Goal: Information Seeking & Learning: Check status

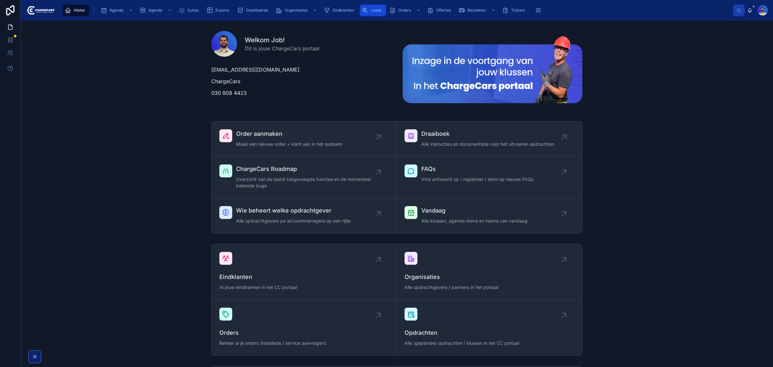
click at [365, 12] on icon "scrollable content" at bounding box center [365, 10] width 6 height 6
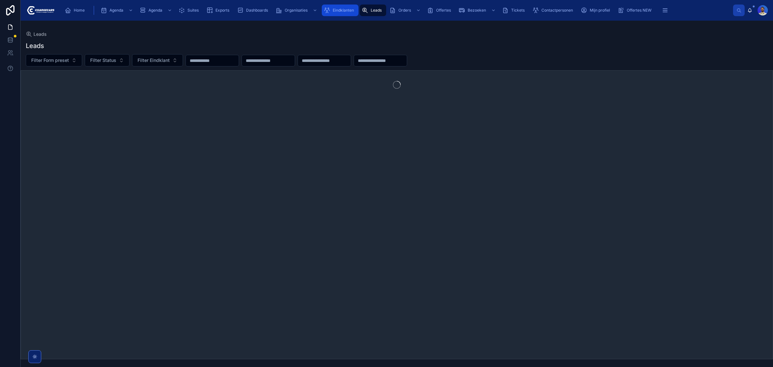
click at [340, 15] on div "Eindklanten" at bounding box center [340, 10] width 33 height 10
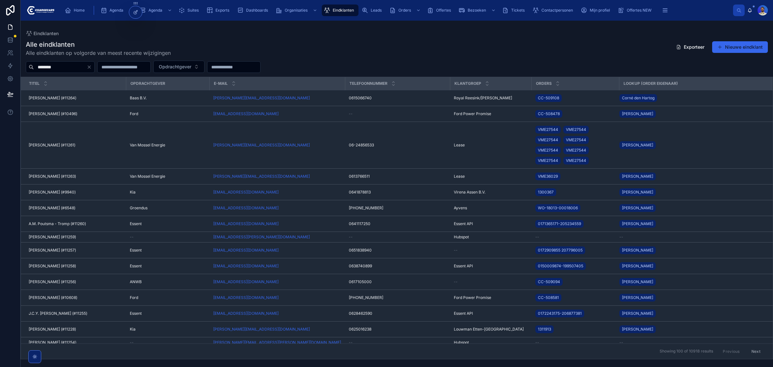
type input "********"
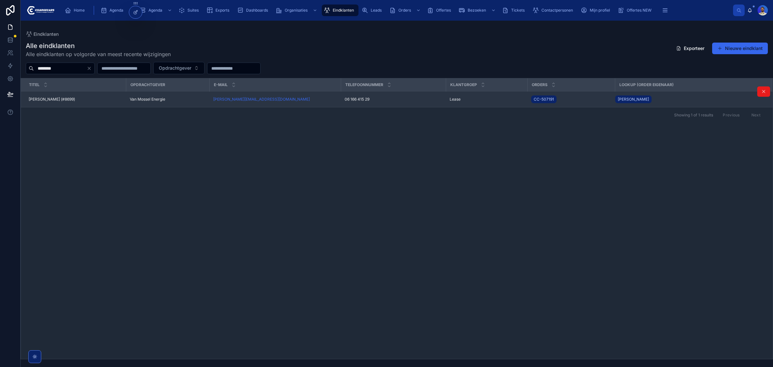
click at [296, 101] on div "jason.koppelle@nebest.nl" at bounding box center [275, 99] width 124 height 5
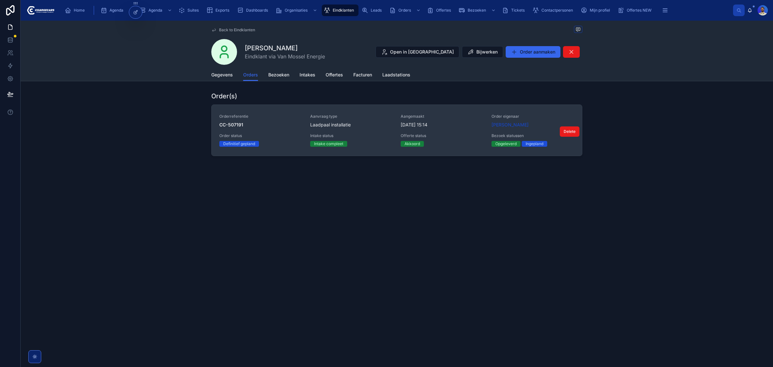
click at [329, 120] on div "Aanvraag type Laadpaal installatie" at bounding box center [351, 121] width 83 height 14
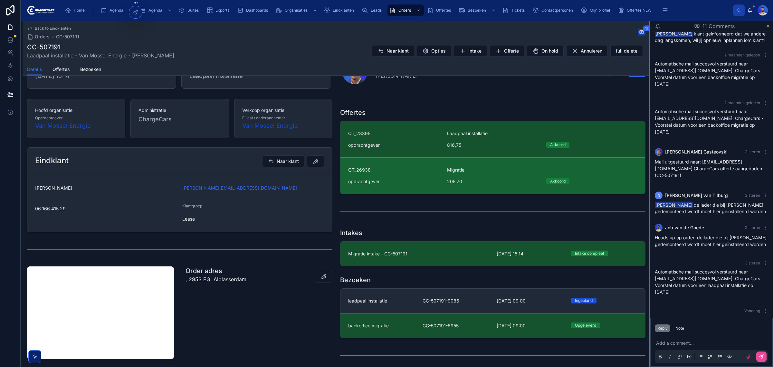
scroll to position [161, 0]
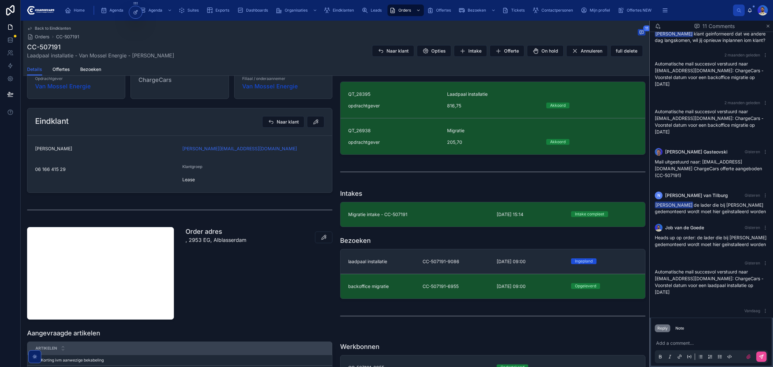
click at [419, 264] on div "laadpaal installatie CC-507191-9086 17-9-2025 09:00 Ingepland" at bounding box center [492, 261] width 289 height 6
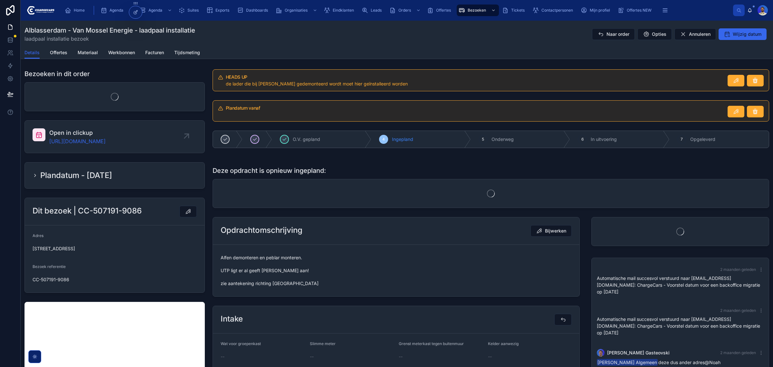
scroll to position [152, 0]
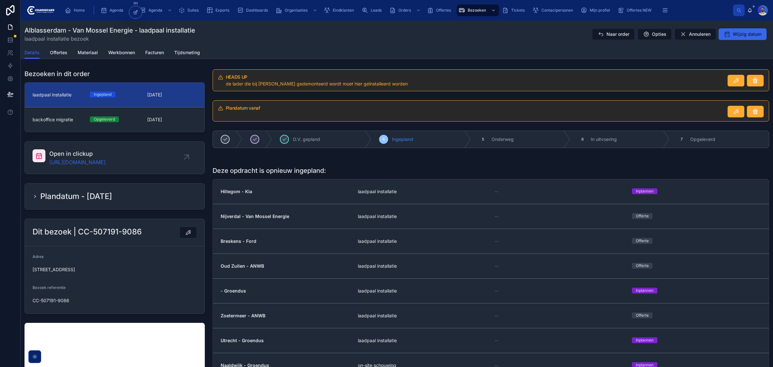
click at [274, 84] on span "de lader die bij Sander Bruin gedemonteerd wordt moet hier geïnstalleerd worden" at bounding box center [317, 83] width 182 height 5
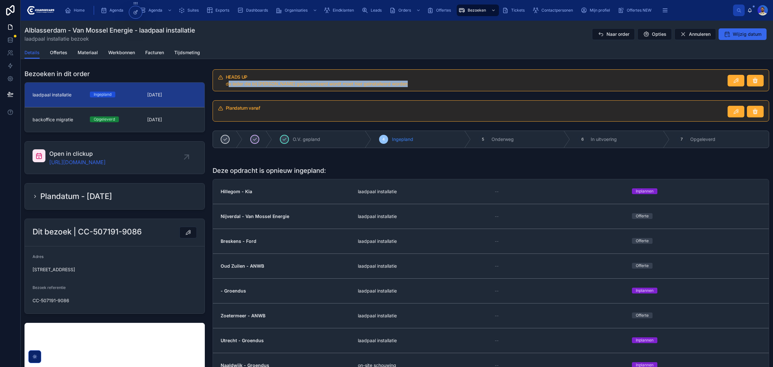
click at [274, 84] on span "de lader die bij Sander Bruin gedemonteerd wordt moet hier geïnstalleerd worden" at bounding box center [317, 83] width 182 height 5
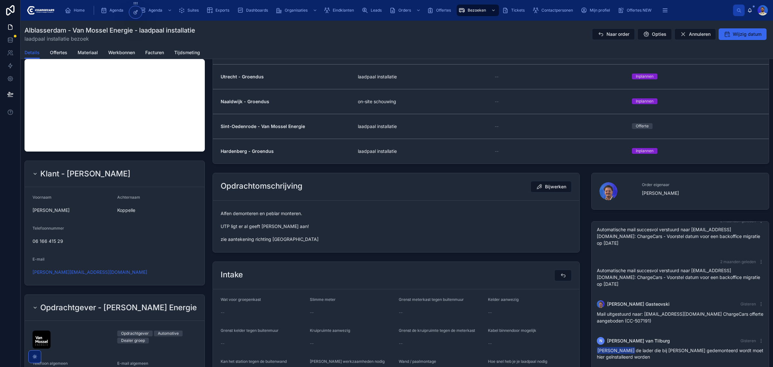
scroll to position [362, 0]
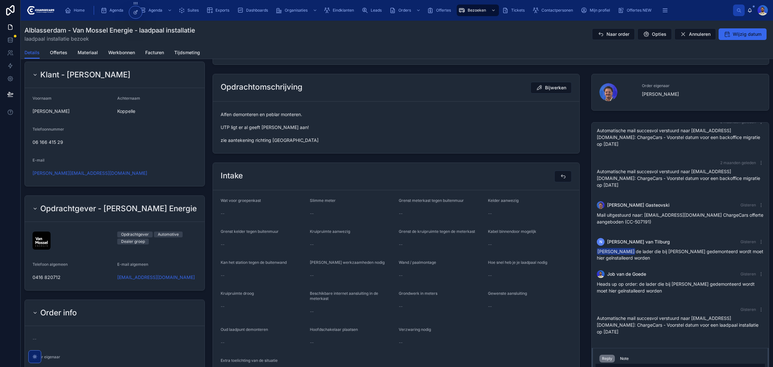
click at [618, 248] on div "Vasko Gasteovski de lader die bij Sander Bruin gedemonteerd wordt moet hier geï…" at bounding box center [680, 254] width 167 height 13
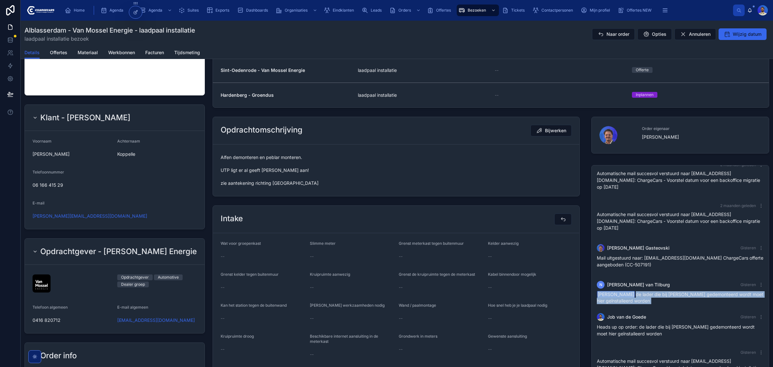
scroll to position [201, 0]
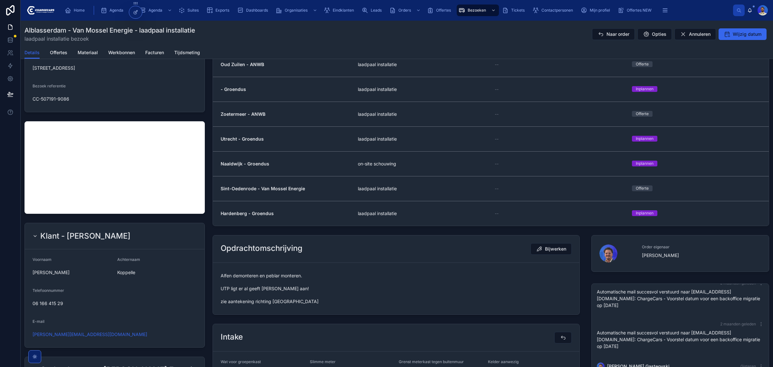
click at [263, 293] on span "Alfen demonteren en peblar monteren. UTP ligt er al geeft Jarno aan! zie aantek…" at bounding box center [396, 288] width 351 height 32
click at [255, 285] on span "Alfen demonteren en peblar monteren. UTP ligt er al geeft Jarno aan! zie aantek…" at bounding box center [396, 288] width 351 height 32
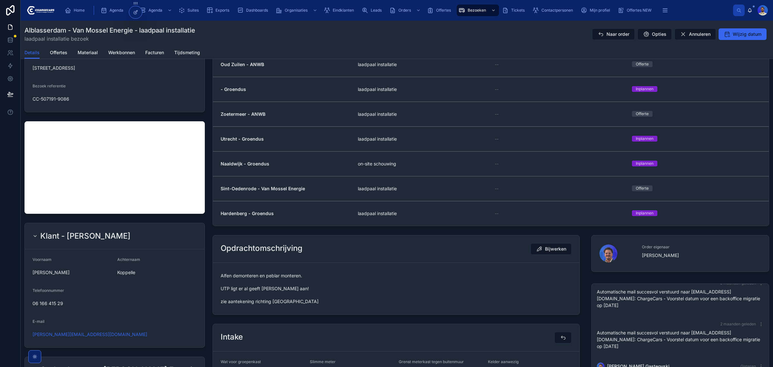
click at [273, 273] on div "Alfen demonteren en peblar monteren. UTP ligt er al geeft Jarno aan! zie aantek…" at bounding box center [396, 288] width 351 height 36
click at [277, 284] on span "Alfen demonteren en peblar monteren. UTP ligt er al geeft Jarno aan! zie aantek…" at bounding box center [396, 288] width 351 height 32
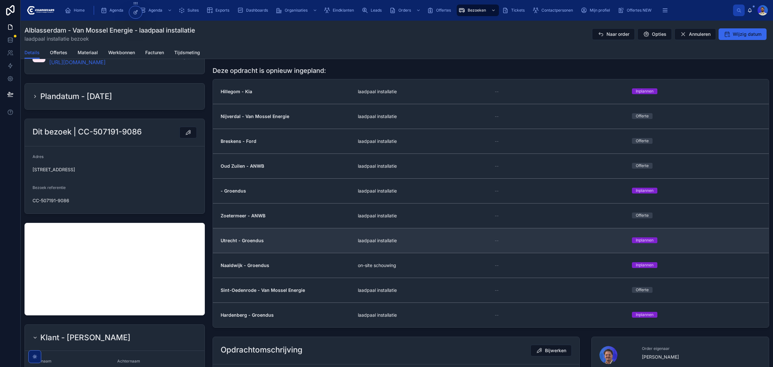
scroll to position [0, 0]
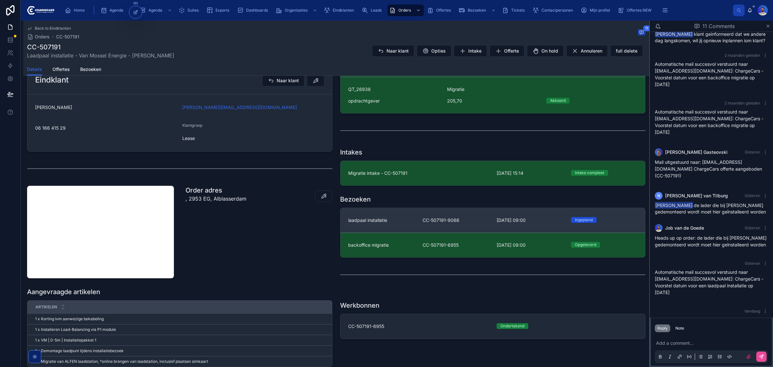
scroll to position [242, 0]
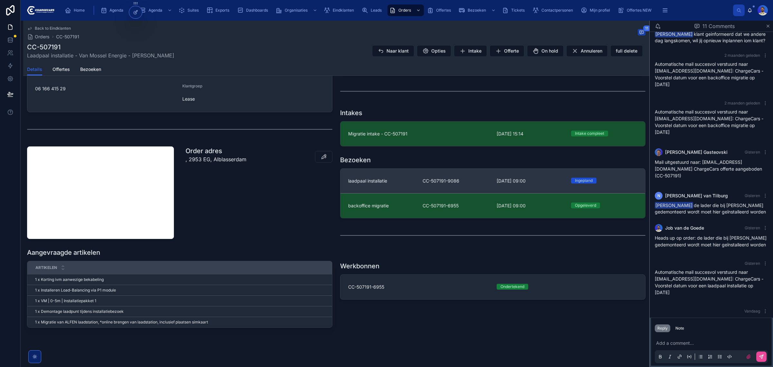
click at [411, 182] on div "laadpaal installatie" at bounding box center [381, 180] width 67 height 6
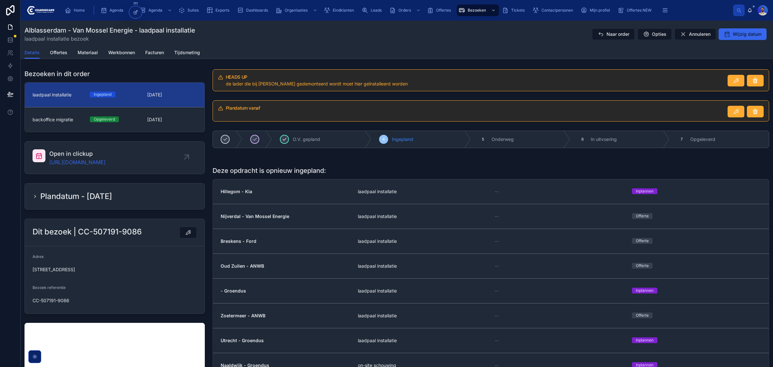
scroll to position [152, 0]
click at [271, 89] on div "HEADS UP de lader die bij Sander Bruin gedemonteerd wordt moet hier geïnstallee…" at bounding box center [491, 80] width 557 height 22
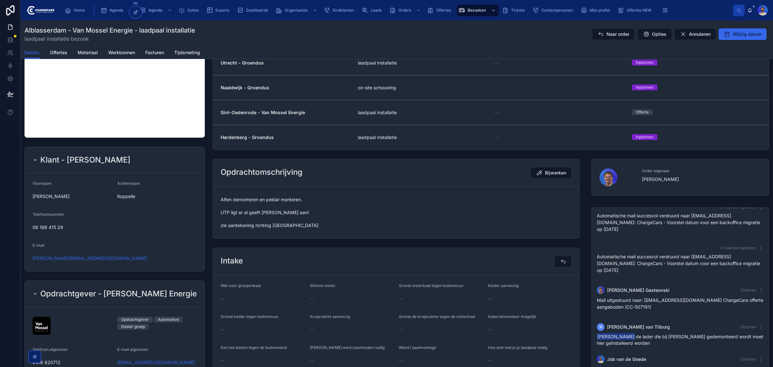
scroll to position [282, 0]
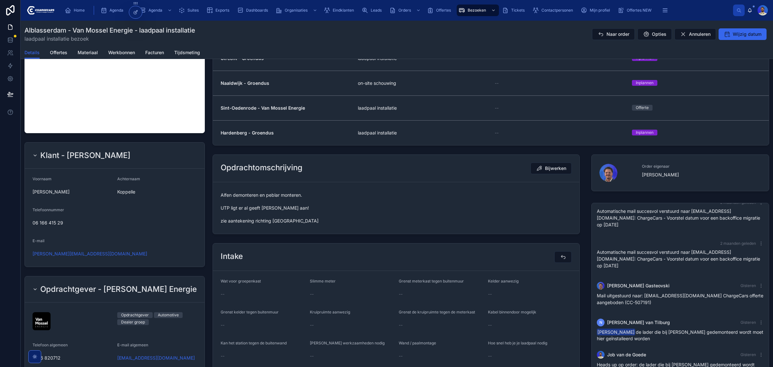
click at [230, 215] on span "Alfen demonteren en peblar monteren. UTP ligt er al geeft Jarno aan! zie aantek…" at bounding box center [396, 208] width 351 height 32
click at [229, 228] on form "Alfen demonteren en peblar monteren. UTP ligt er al geeft Jarno aan! zie aantek…" at bounding box center [396, 208] width 367 height 52
click at [229, 215] on span "Alfen demonteren en peblar monteren. UTP ligt er al geeft Jarno aan! zie aantek…" at bounding box center [396, 208] width 351 height 32
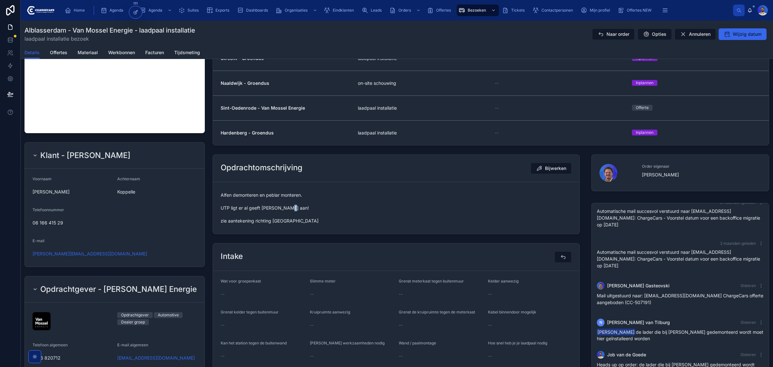
click at [229, 215] on span "Alfen demonteren en peblar monteren. UTP ligt er al geeft Jarno aan! zie aantek…" at bounding box center [396, 208] width 351 height 32
click at [225, 199] on span "Alfen demonteren en peblar monteren. UTP ligt er al geeft Jarno aan! zie aantek…" at bounding box center [396, 208] width 351 height 32
click at [225, 185] on form "Alfen demonteren en peblar monteren. UTP ligt er al geeft Jarno aan! zie aantek…" at bounding box center [396, 208] width 367 height 52
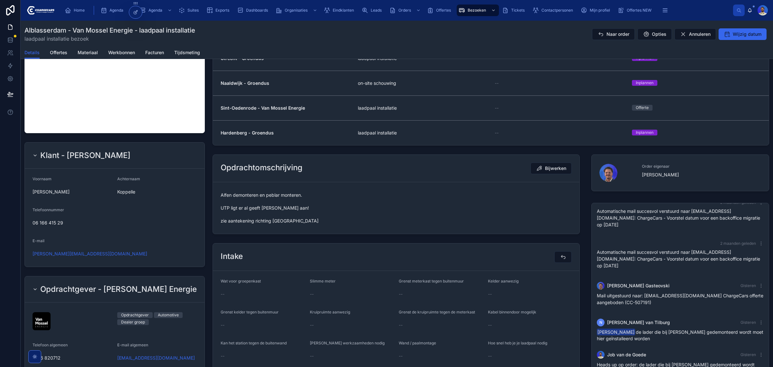
click at [233, 202] on span "Alfen demonteren en peblar monteren. UTP ligt er al geeft Jarno aan! zie aantek…" at bounding box center [396, 208] width 351 height 32
click at [231, 221] on span "Alfen demonteren en peblar monteren. UTP ligt er al geeft Jarno aan! zie aantek…" at bounding box center [396, 208] width 351 height 32
click at [228, 216] on span "Alfen demonteren en peblar monteren. UTP ligt er al geeft Jarno aan! zie aantek…" at bounding box center [396, 208] width 351 height 32
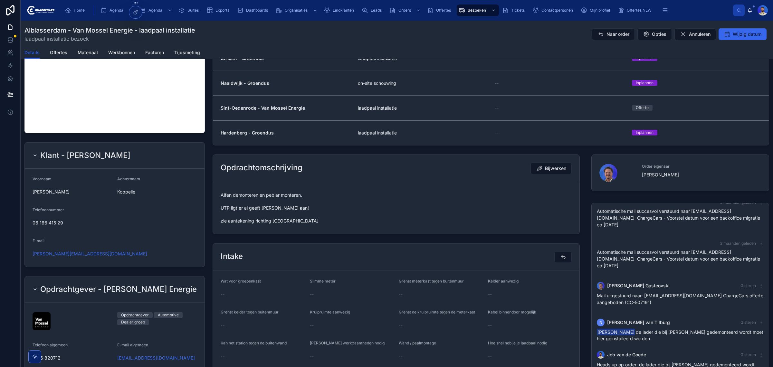
click at [225, 226] on div "Alfen demonteren en peblar monteren. UTP ligt er al geeft Jarno aan! zie aantek…" at bounding box center [396, 208] width 351 height 36
click at [225, 211] on span "Alfen demonteren en peblar monteren. UTP ligt er al geeft Jarno aan! zie aantek…" at bounding box center [396, 208] width 351 height 32
click at [225, 212] on span "Alfen demonteren en peblar monteren. UTP ligt er al geeft Jarno aan! zie aantek…" at bounding box center [396, 208] width 351 height 32
click at [225, 213] on span "Alfen demonteren en peblar monteren. UTP ligt er al geeft Jarno aan! zie aantek…" at bounding box center [396, 208] width 351 height 32
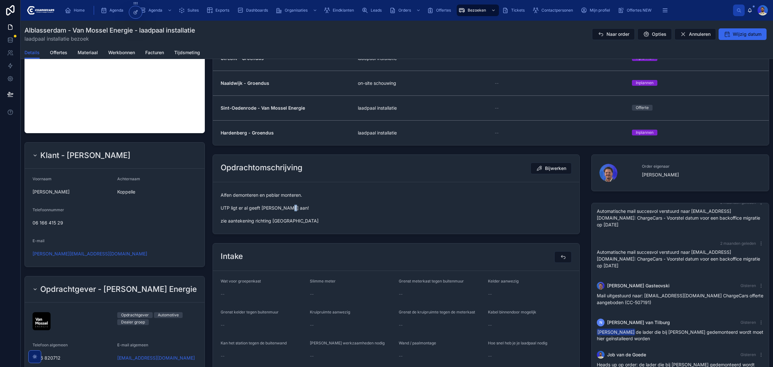
click at [225, 213] on span "Alfen demonteren en peblar monteren. UTP ligt er al geeft Jarno aan! zie aantek…" at bounding box center [396, 208] width 351 height 32
click at [226, 204] on span "Alfen demonteren en peblar monteren. UTP ligt er al geeft Jarno aan! zie aantek…" at bounding box center [396, 208] width 351 height 32
click at [227, 181] on div "Opdrachtomschrijving Bijwerken" at bounding box center [396, 168] width 367 height 27
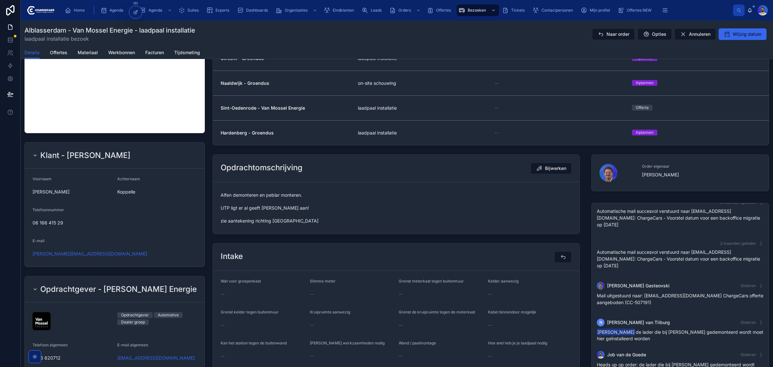
click at [227, 203] on span "Alfen demonteren en peblar monteren. UTP ligt er al geeft Jarno aan! zie aantek…" at bounding box center [396, 208] width 351 height 32
click at [223, 215] on span "Alfen demonteren en peblar monteren. UTP ligt er al geeft Jarno aan! zie aantek…" at bounding box center [396, 208] width 351 height 32
click at [223, 200] on span "Alfen demonteren en peblar monteren. UTP ligt er al geeft Jarno aan! zie aantek…" at bounding box center [396, 208] width 351 height 32
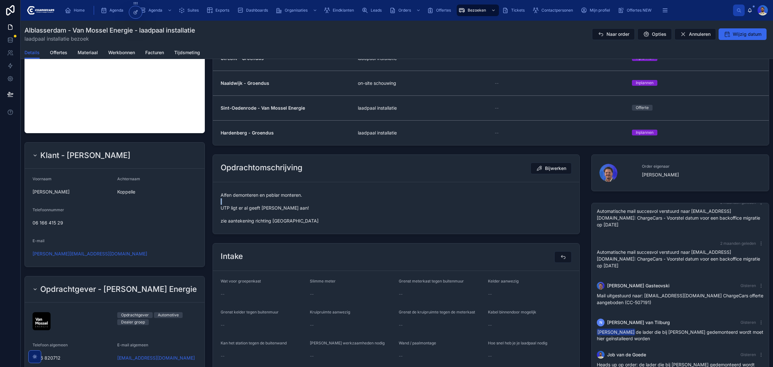
click at [223, 200] on span "Alfen demonteren en peblar monteren. UTP ligt er al geeft Jarno aan! zie aantek…" at bounding box center [396, 208] width 351 height 32
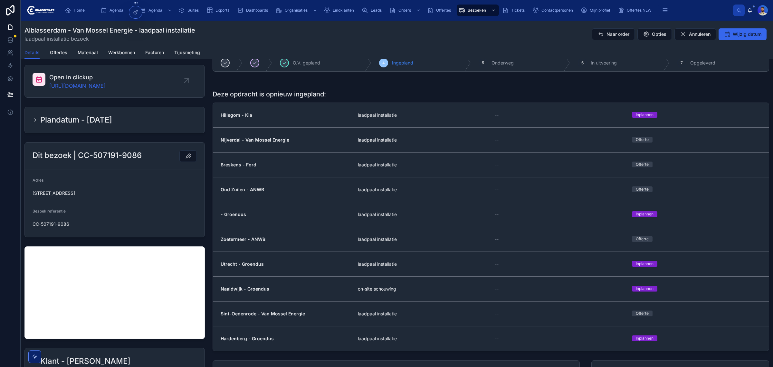
scroll to position [161, 0]
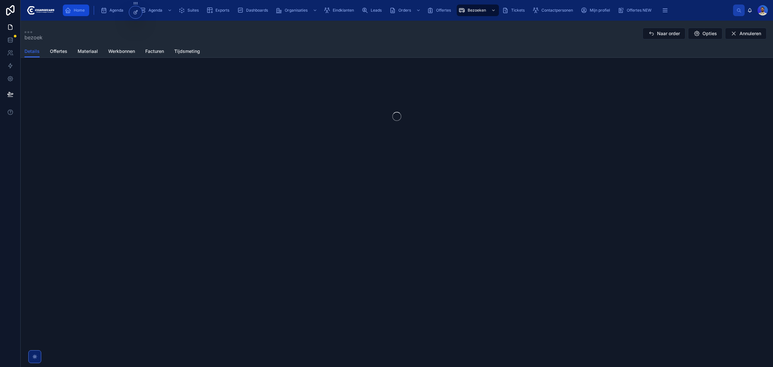
click at [86, 12] on div "Home" at bounding box center [76, 10] width 23 height 10
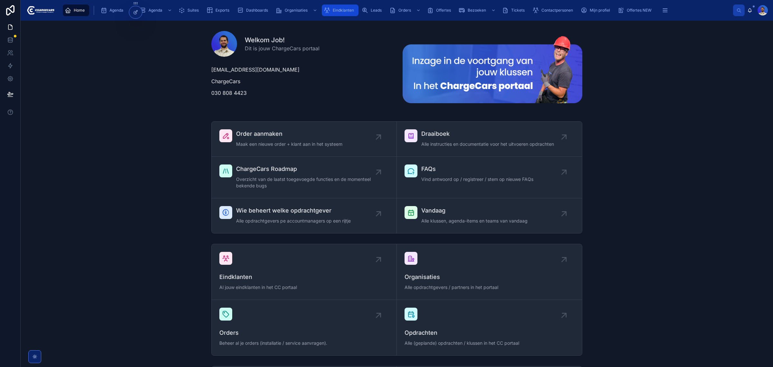
click at [354, 12] on span "Eindklanten" at bounding box center [343, 10] width 21 height 5
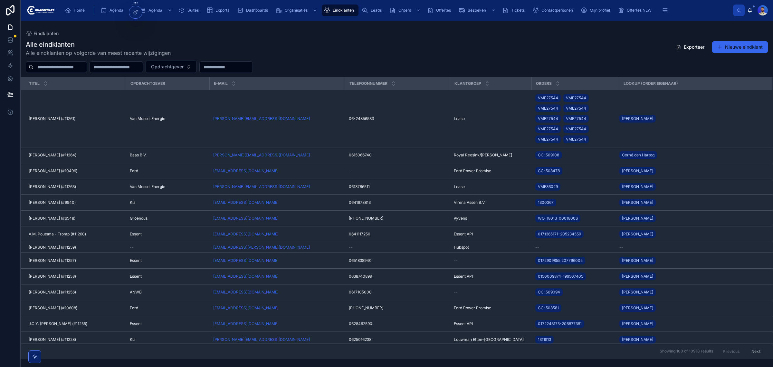
click at [84, 70] on input "text" at bounding box center [60, 66] width 53 height 9
type input "*******"
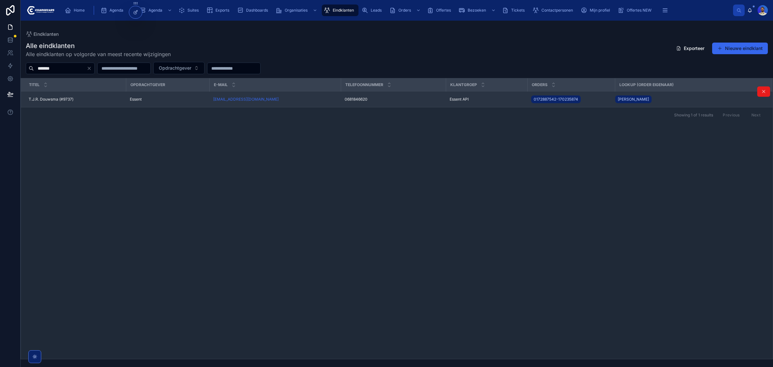
click at [67, 99] on span "T.J.R. Douwsma (#9737)" at bounding box center [51, 99] width 45 height 5
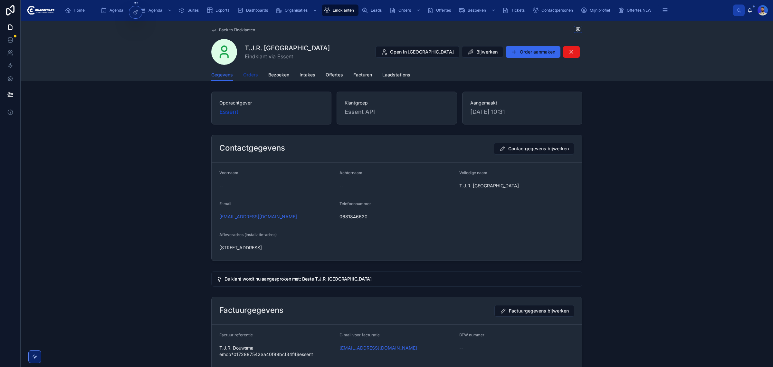
click at [255, 76] on span "Orders" at bounding box center [250, 75] width 15 height 6
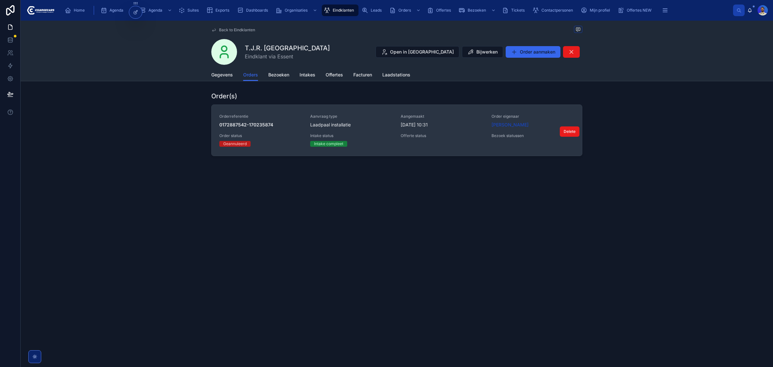
click at [316, 119] on span "Aanvraag type" at bounding box center [351, 116] width 83 height 5
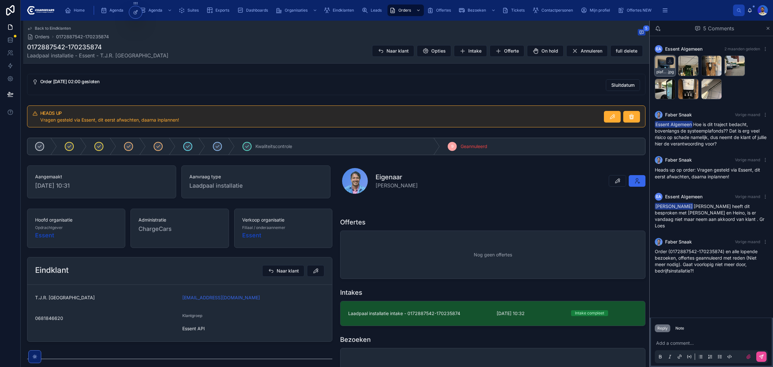
click at [669, 73] on span ".jpg" at bounding box center [670, 71] width 6 height 5
click at [682, 68] on div "plafond-2 .jpg" at bounding box center [688, 72] width 20 height 8
click at [714, 73] on span ".jpg" at bounding box center [717, 71] width 6 height 5
click at [733, 72] on span "graafwerk" at bounding box center [731, 71] width 11 height 5
click at [670, 93] on span ".jpg" at bounding box center [670, 94] width 6 height 5
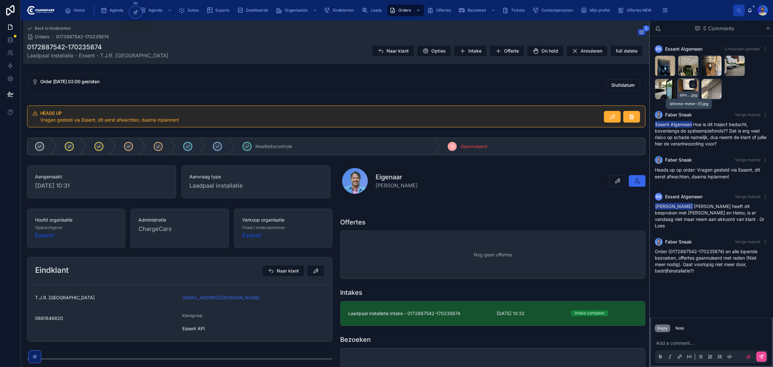
click at [682, 93] on span "slimme-meter-(1)" at bounding box center [685, 94] width 11 height 5
click at [714, 97] on span ".jpg" at bounding box center [717, 94] width 6 height 5
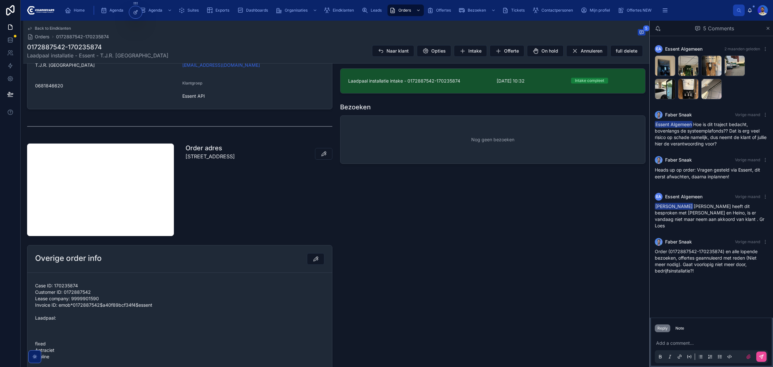
scroll to position [279, 0]
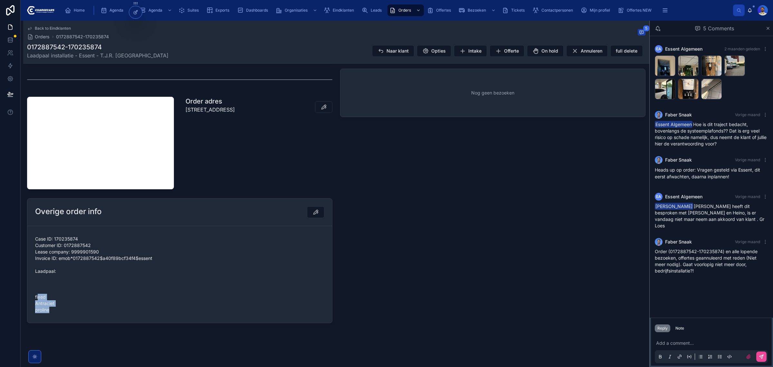
drag, startPoint x: 39, startPoint y: 297, endPoint x: 64, endPoint y: 311, distance: 28.7
click at [65, 314] on div "Case ID: 170235874 Customer ID: 0172887542 Lease company: 9999901590 Invoice ID…" at bounding box center [179, 274] width 289 height 81
click at [64, 311] on span "Case ID: 170235874 Customer ID: 0172887542 Lease company: 9999901590 Invoice ID…" at bounding box center [179, 273] width 289 height 77
drag, startPoint x: 62, startPoint y: 310, endPoint x: 39, endPoint y: 293, distance: 28.5
click at [39, 293] on span "Case ID: 170235874 Customer ID: 0172887542 Lease company: 9999901590 Invoice ID…" at bounding box center [179, 273] width 289 height 77
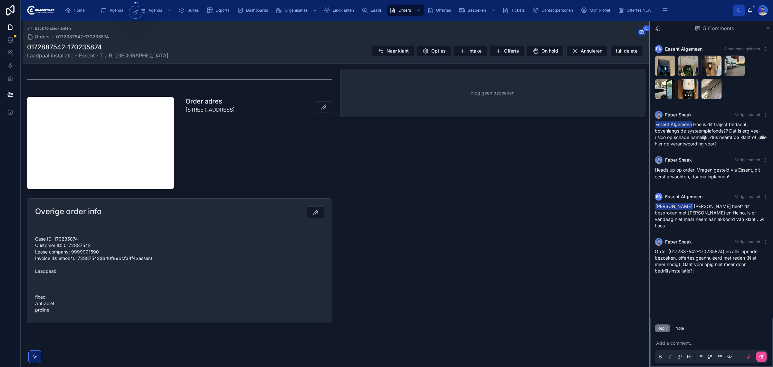
click at [41, 279] on span "Case ID: 170235874 Customer ID: 0172887542 Lease company: 9999901590 Invoice ID…" at bounding box center [179, 273] width 289 height 77
drag, startPoint x: 41, startPoint y: 263, endPoint x: 65, endPoint y: 289, distance: 35.1
click at [65, 289] on span "Case ID: 170235874 Customer ID: 0172887542 Lease company: 9999901590 Invoice ID…" at bounding box center [179, 273] width 289 height 77
drag, startPoint x: 53, startPoint y: 288, endPoint x: 47, endPoint y: 263, distance: 25.0
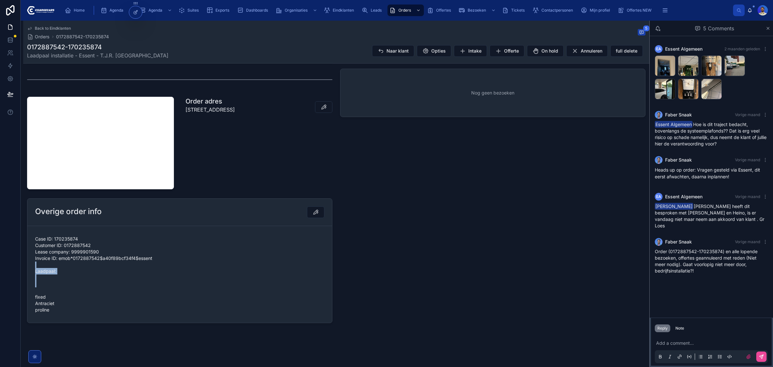
click at [47, 263] on span "Case ID: 170235874 Customer ID: 0172887542 Lease company: 9999901590 Invoice ID…" at bounding box center [179, 273] width 289 height 77
drag, startPoint x: 47, startPoint y: 263, endPoint x: 48, endPoint y: 292, distance: 28.0
click at [48, 292] on span "Case ID: 170235874 Customer ID: 0172887542 Lease company: 9999901590 Invoice ID…" at bounding box center [179, 273] width 289 height 77
click at [49, 289] on span "Case ID: 170235874 Customer ID: 0172887542 Lease company: 9999901590 Invoice ID…" at bounding box center [179, 273] width 289 height 77
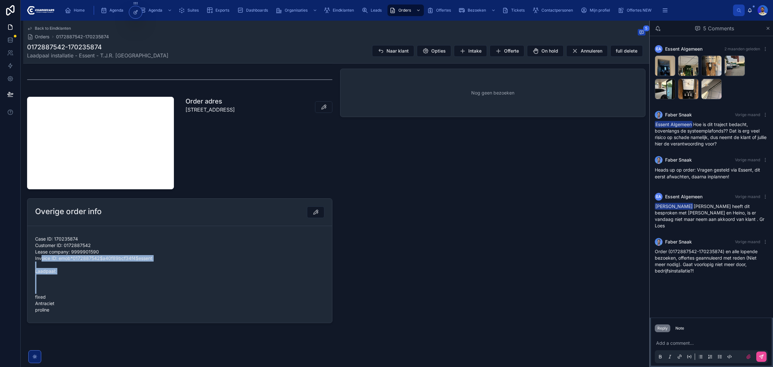
drag, startPoint x: 42, startPoint y: 261, endPoint x: 33, endPoint y: 296, distance: 36.2
click at [33, 296] on form "Case ID: 170235874 Customer ID: 0172887542 Lease company: 9999901590 Invoice ID…" at bounding box center [179, 274] width 305 height 97
click at [57, 267] on span "Case ID: 170235874 Customer ID: 0172887542 Lease company: 9999901590 Invoice ID…" at bounding box center [179, 273] width 289 height 77
click at [53, 264] on span "Case ID: 170235874 Customer ID: 0172887542 Lease company: 9999901590 Invoice ID…" at bounding box center [179, 273] width 289 height 77
drag, startPoint x: 53, startPoint y: 264, endPoint x: 39, endPoint y: 295, distance: 34.6
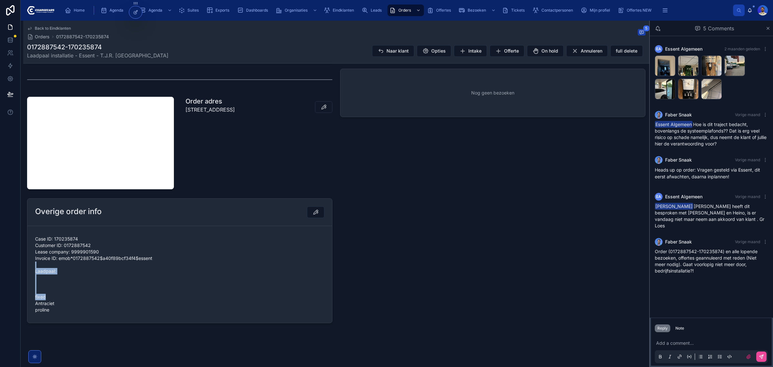
click at [39, 295] on span "Case ID: 170235874 Customer ID: 0172887542 Lease company: 9999901590 Invoice ID…" at bounding box center [179, 273] width 289 height 77
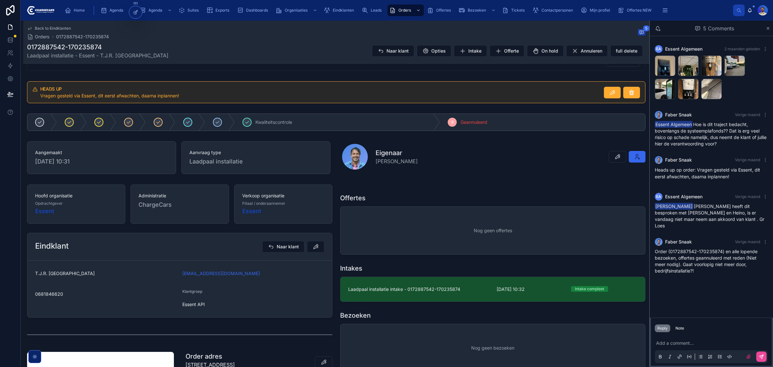
scroll to position [0, 0]
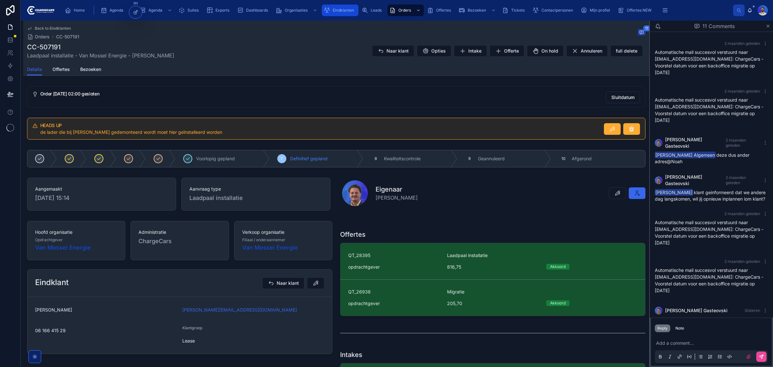
click at [343, 14] on div "Eindklanten" at bounding box center [340, 10] width 33 height 10
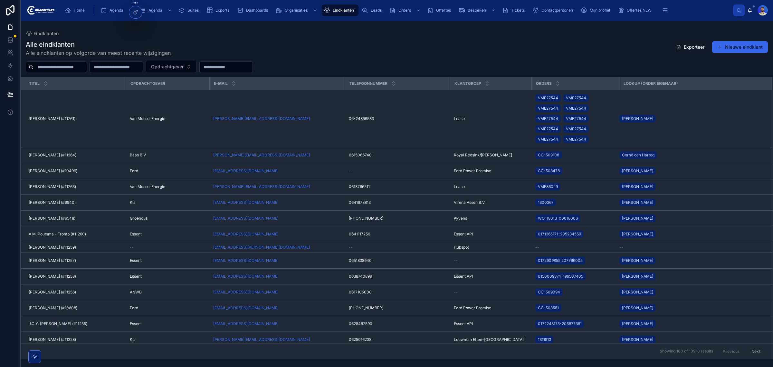
click at [69, 65] on input "text" at bounding box center [60, 66] width 53 height 9
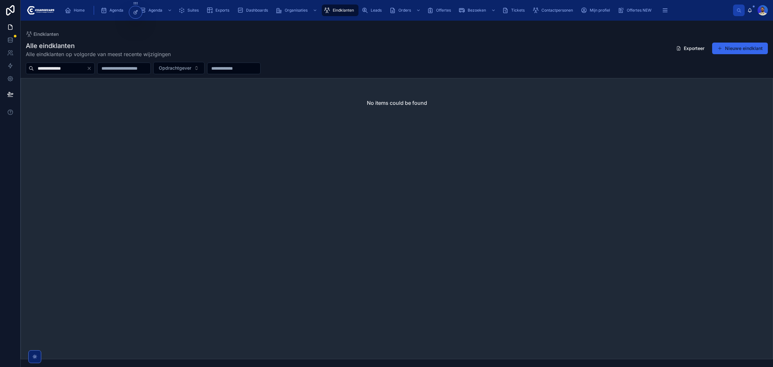
click at [53, 71] on input "**********" at bounding box center [60, 68] width 53 height 9
click at [59, 70] on input "**********" at bounding box center [60, 68] width 53 height 9
type input "**********"
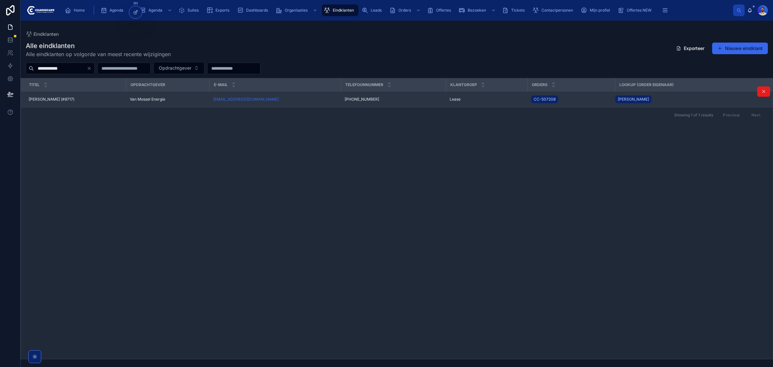
click at [322, 99] on div "Sander.Bruin@nebest.nl" at bounding box center [275, 99] width 124 height 5
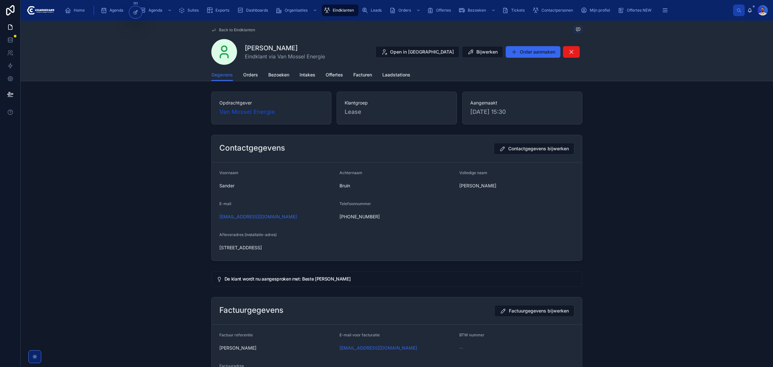
click at [252, 74] on span "Orders" at bounding box center [250, 75] width 15 height 6
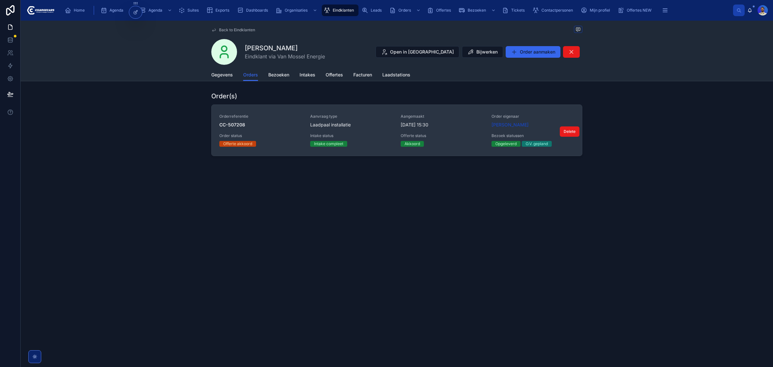
click at [440, 120] on div "Aangemaakt 4-7-2025 15:30" at bounding box center [442, 121] width 83 height 14
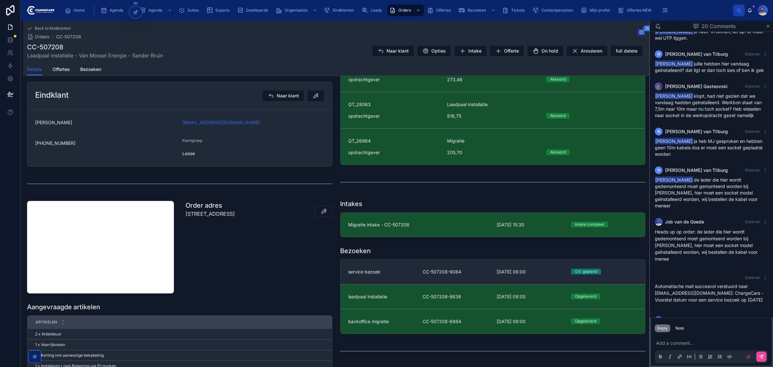
scroll to position [201, 0]
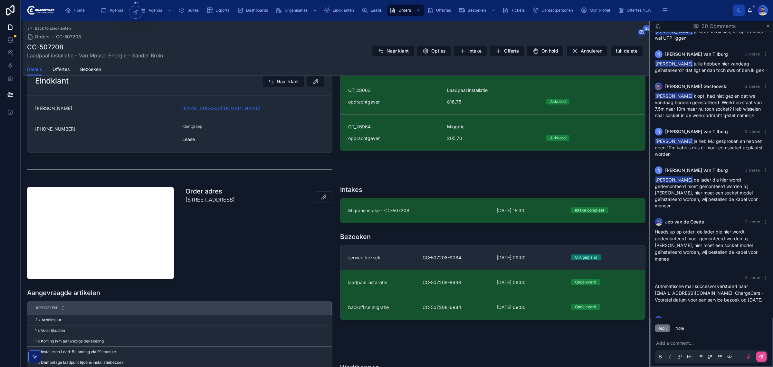
click at [703, 326] on span "Noah van Tilburg de lader die hier gedemonteerd is, is een vaste kabel model, h…" at bounding box center [710, 338] width 111 height 25
click at [710, 326] on span "Noah van Tilburg de lader die hier gedemonteerd is, is een vaste kabel model, h…" at bounding box center [710, 338] width 111 height 25
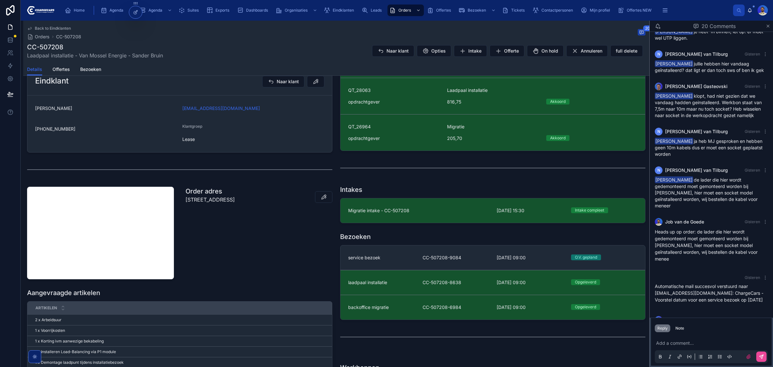
click at [710, 326] on span "Noah van Tilburg de lader die hier gedemonteerd is, is een vaste kabel model, h…" at bounding box center [710, 338] width 111 height 25
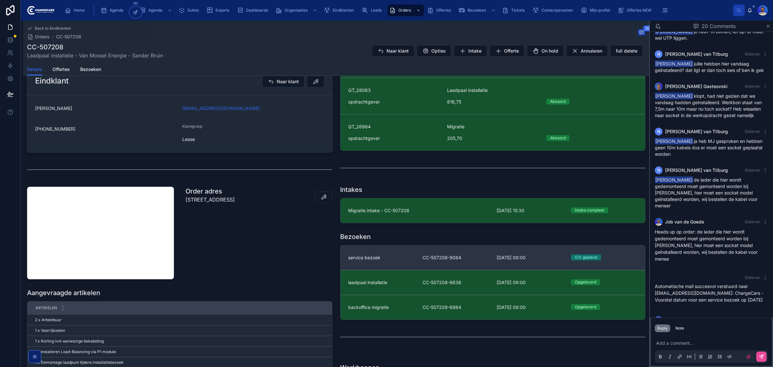
click at [411, 251] on link "service bezoek CC-507208-9084 17-9-2025 09:00 O.V. gepland" at bounding box center [492, 257] width 305 height 24
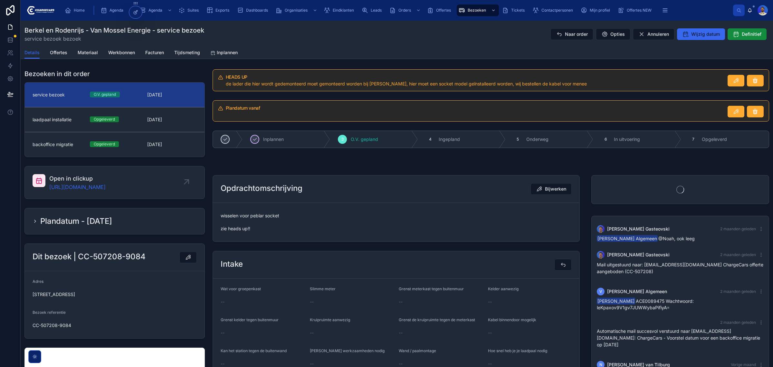
scroll to position [482, 0]
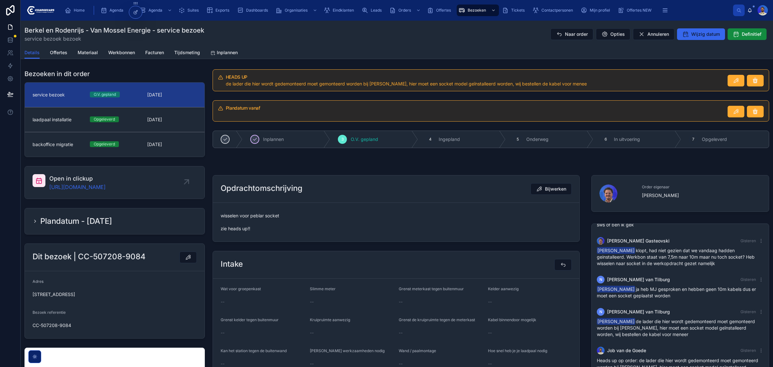
click at [267, 224] on span "wisselen voor peblar socket zie heads up!!" at bounding box center [396, 221] width 351 height 19
click at [313, 77] on h5 "HEADS UP" at bounding box center [474, 77] width 497 height 5
click at [312, 81] on span "de lader die hier wordt gedemonteerd moet gemonteerd worden bij Jason Koppelle,…" at bounding box center [406, 83] width 361 height 5
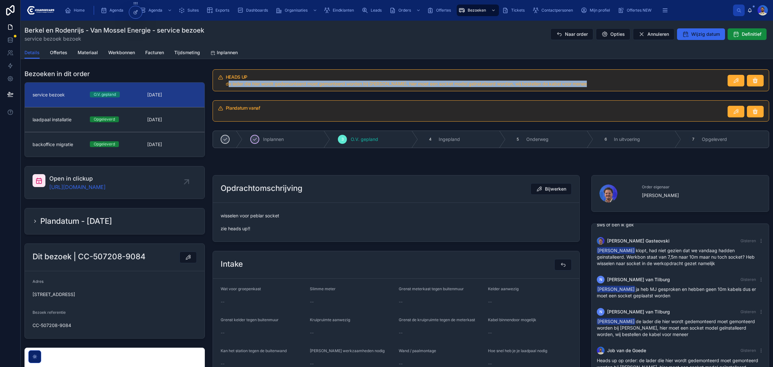
click at [312, 81] on span "de lader die hier wordt gedemonteerd moet gemonteerd worden bij Jason Koppelle,…" at bounding box center [406, 83] width 361 height 5
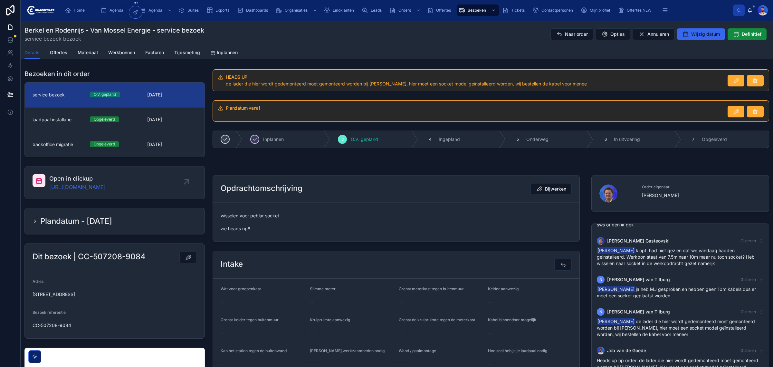
click at [239, 222] on span "wisselen voor peblar socket zie heads up!!" at bounding box center [396, 221] width 351 height 19
click at [224, 237] on form "wisselen voor peblar socket zie heads up!!" at bounding box center [396, 222] width 367 height 39
click at [228, 222] on span "wisselen voor peblar socket zie heads up!!" at bounding box center [396, 221] width 351 height 19
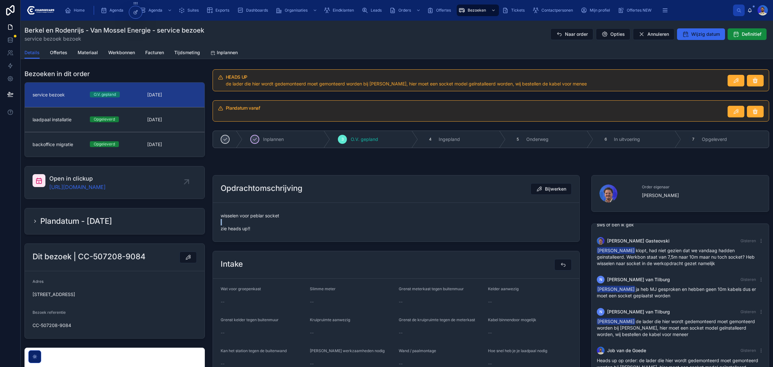
click at [228, 222] on span "wisselen voor peblar socket zie heads up!!" at bounding box center [396, 221] width 351 height 19
click at [228, 206] on form "wisselen voor peblar socket zie heads up!!" at bounding box center [396, 222] width 367 height 39
click at [224, 225] on span "wisselen voor peblar socket zie heads up!!" at bounding box center [396, 221] width 351 height 19
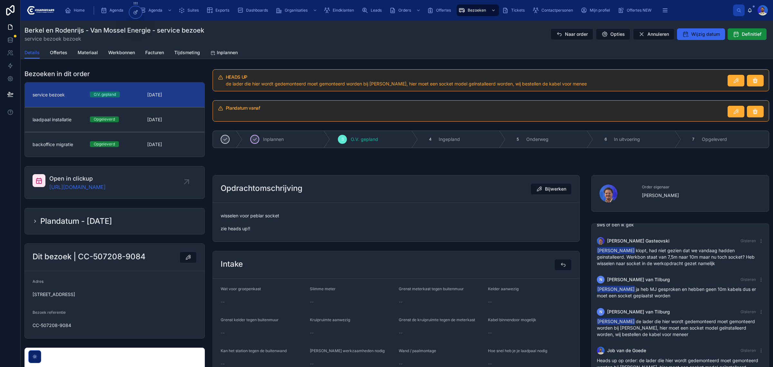
click at [229, 226] on span "wisselen voor peblar socket zie heads up!!" at bounding box center [396, 221] width 351 height 19
click at [230, 236] on form "wisselen voor peblar socket zie heads up!!" at bounding box center [396, 222] width 367 height 39
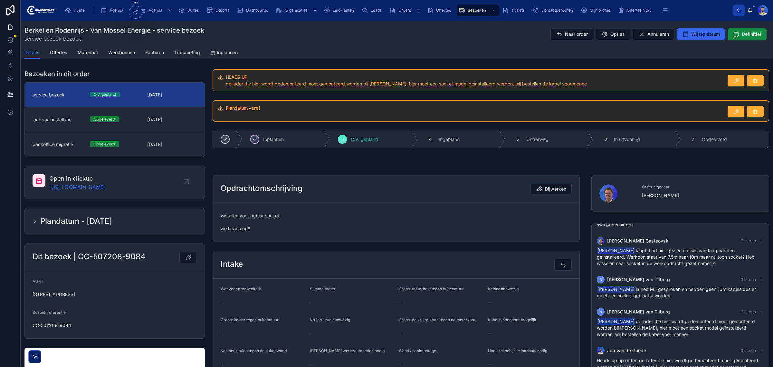
click at [225, 223] on span "wisselen voor peblar socket zie heads up!!" at bounding box center [396, 221] width 351 height 19
click at [223, 202] on div "Opdrachtomschrijving Bijwerken" at bounding box center [396, 188] width 367 height 27
click at [232, 209] on form "wisselen voor peblar socket zie heads up!!" at bounding box center [396, 222] width 367 height 39
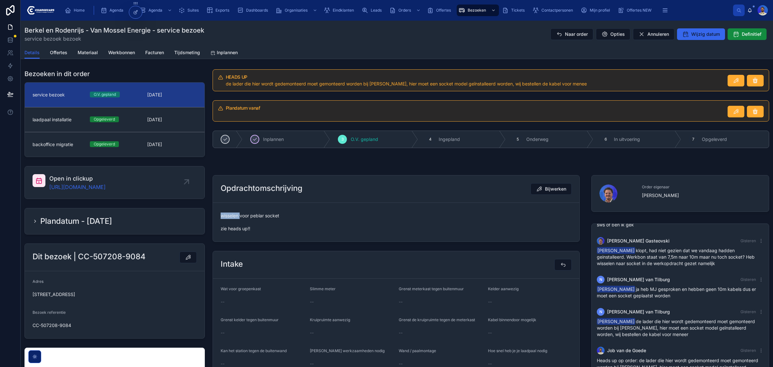
click at [232, 209] on form "wisselen voor peblar socket zie heads up!!" at bounding box center [396, 222] width 367 height 39
click at [231, 220] on span "wisselen voor peblar socket zie heads up!!" at bounding box center [396, 221] width 351 height 19
click at [225, 206] on form "wisselen voor peblar socket zie heads up!!" at bounding box center [396, 222] width 367 height 39
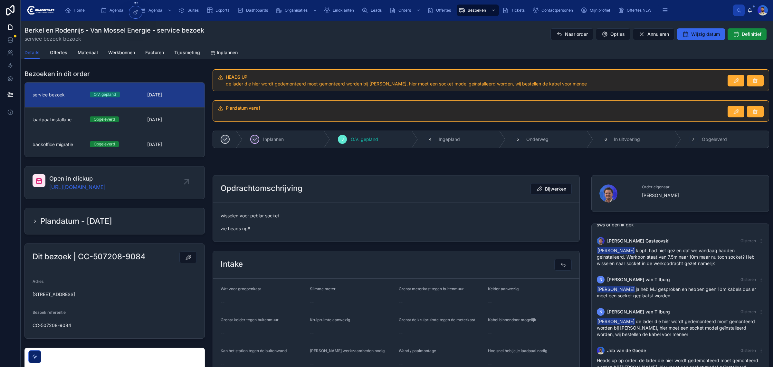
click at [225, 221] on span "wisselen voor peblar socket zie heads up!!" at bounding box center [396, 221] width 351 height 19
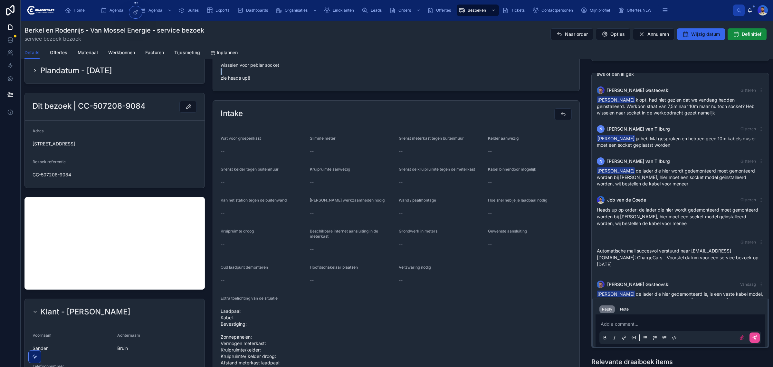
scroll to position [161, 0]
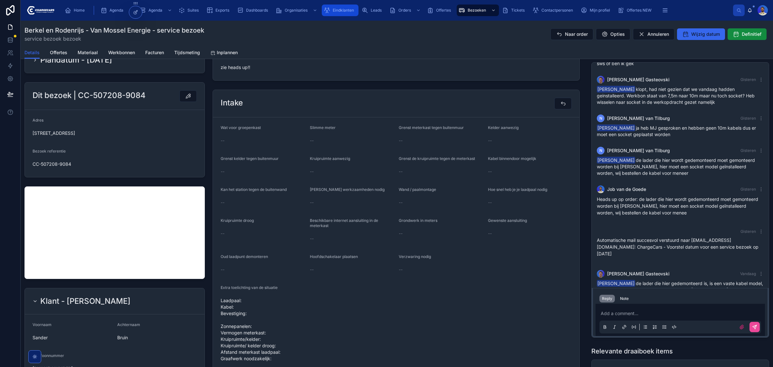
click at [342, 14] on div "Eindklanten" at bounding box center [340, 10] width 33 height 10
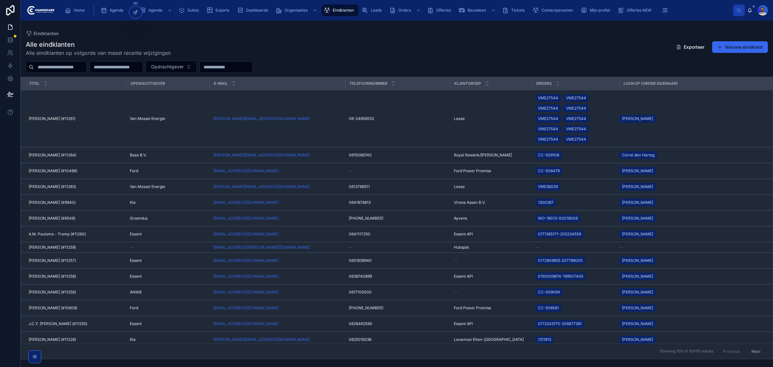
click at [61, 66] on input "text" at bounding box center [60, 66] width 53 height 9
type input "****"
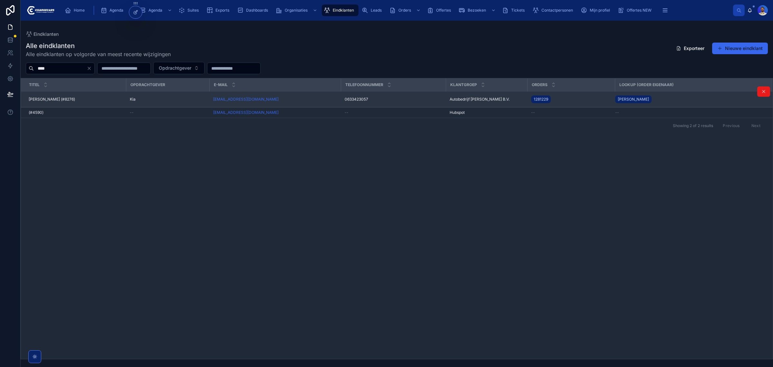
click at [85, 97] on div "Addy Alberts (#8276) Addy Alberts (#8276)" at bounding box center [75, 99] width 93 height 5
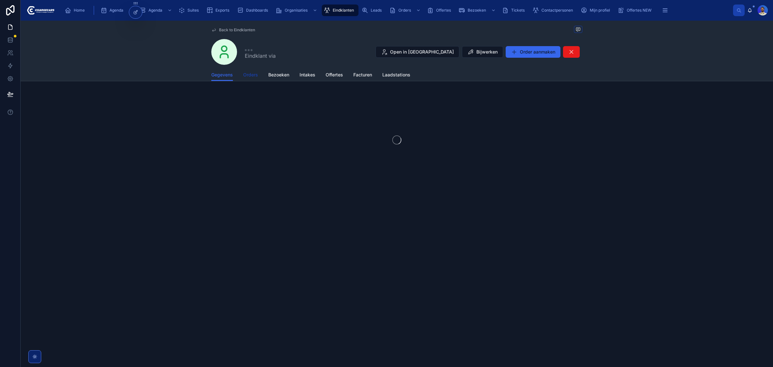
click at [252, 76] on span "Orders" at bounding box center [250, 75] width 15 height 6
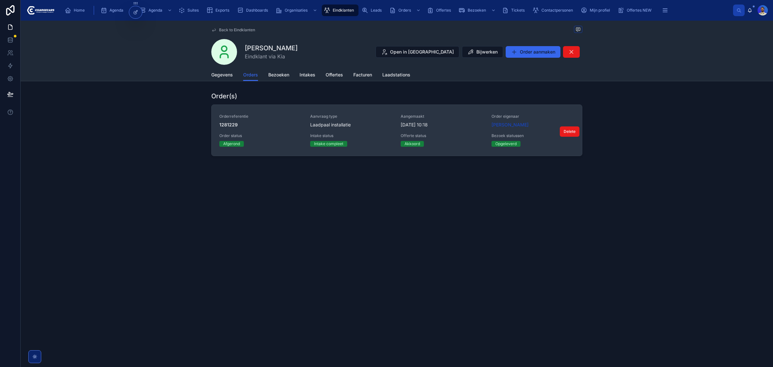
click at [410, 113] on link "Orderreferentie 1281229 Aanvraag type Laadpaal installatie Aangemaakt 25-6-2025…" at bounding box center [397, 130] width 370 height 51
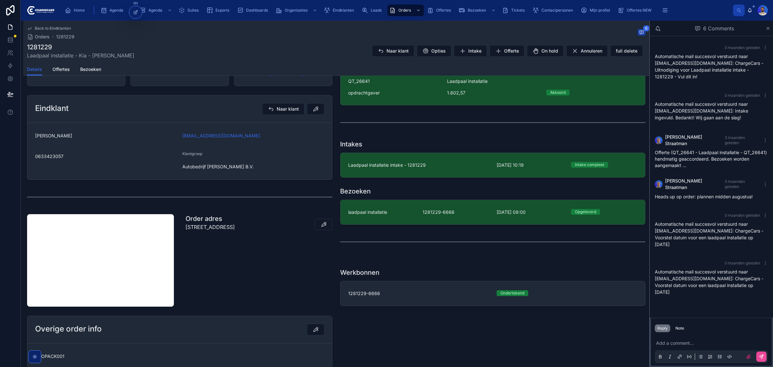
scroll to position [201, 0]
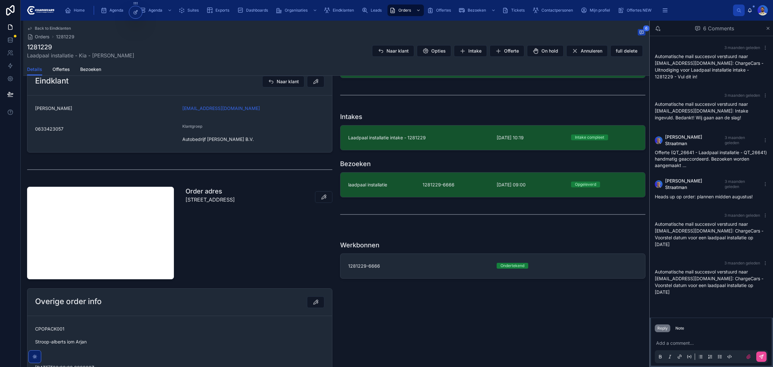
click at [218, 199] on p "Prinses Beatrixlaan 4 , 3956XZ, LEERSUM" at bounding box center [210, 200] width 49 height 8
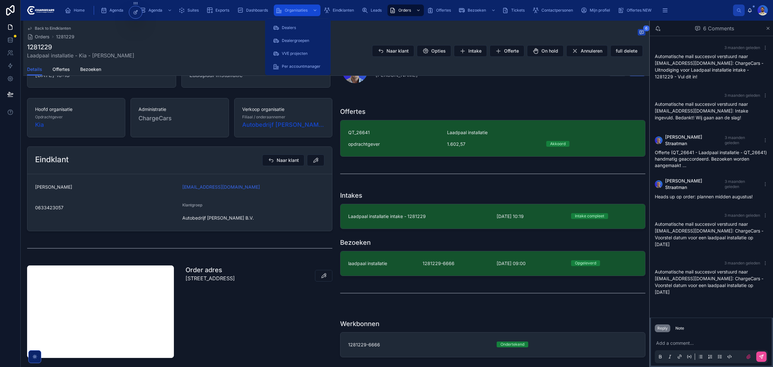
scroll to position [56, 0]
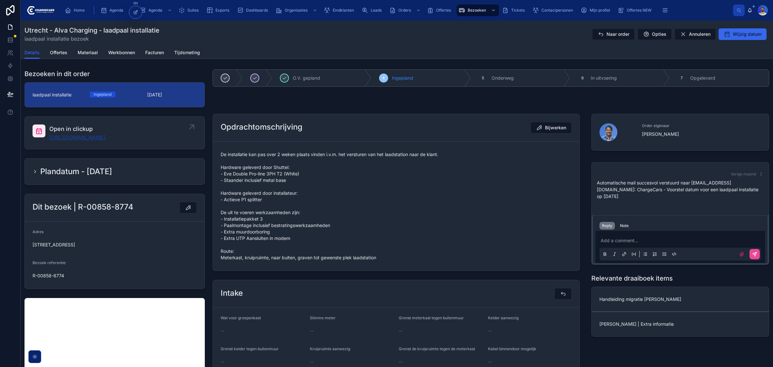
click at [106, 139] on link "https://app.clickup.com/t/86c56nhp4" at bounding box center [77, 137] width 56 height 8
